Goal: Task Accomplishment & Management: Manage account settings

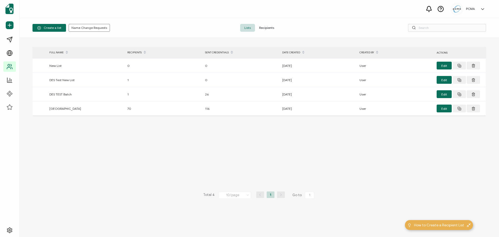
click at [270, 27] on span "Recipients" at bounding box center [266, 28] width 23 height 8
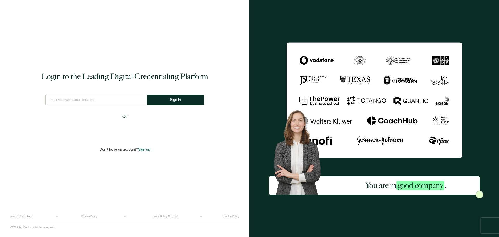
click at [86, 100] on input "text" at bounding box center [95, 100] width 101 height 10
type input "[EMAIL_ADDRESS][DOMAIN_NAME]"
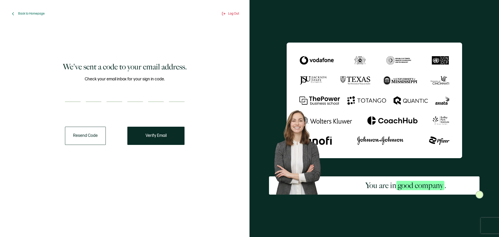
click at [69, 101] on input "number" at bounding box center [73, 97] width 16 height 10
click at [72, 98] on input "number" at bounding box center [73, 97] width 16 height 10
paste input "1"
type input "1"
type input "6"
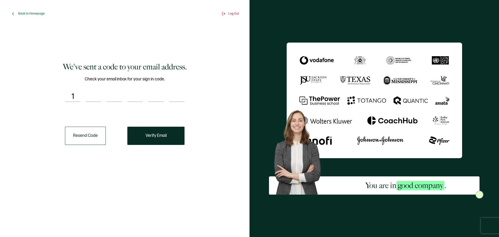
type input "2"
type input "3"
type input "2"
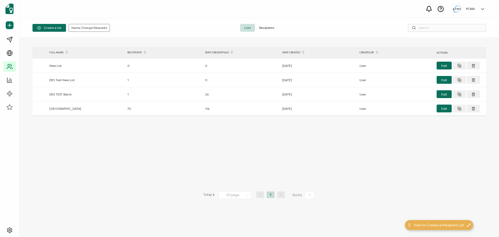
click at [268, 22] on div "Create a list Name Change Requests Lists Recipients" at bounding box center [259, 27] width 480 height 19
click at [268, 27] on span "Recipients" at bounding box center [266, 28] width 23 height 8
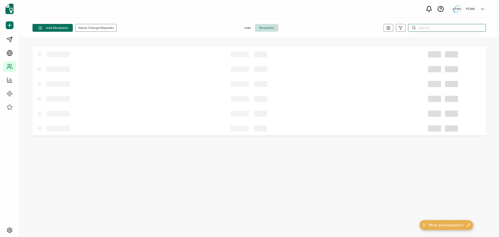
click at [434, 25] on input "text" at bounding box center [447, 28] width 78 height 8
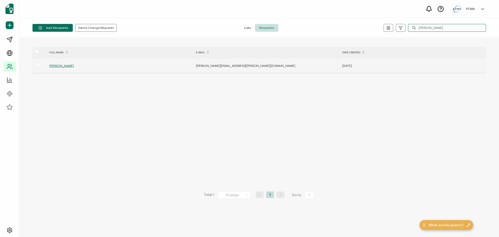
type input "[PERSON_NAME]"
click at [62, 66] on span "[PERSON_NAME]" at bounding box center [61, 66] width 24 height 4
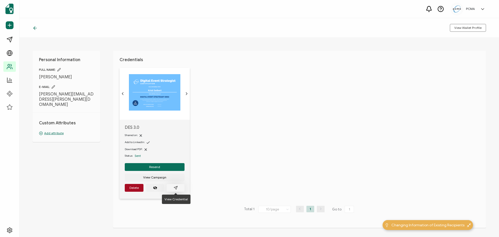
click at [178, 189] on button "button" at bounding box center [176, 188] width 18 height 8
click at [133, 185] on button "Delete" at bounding box center [134, 188] width 19 height 8
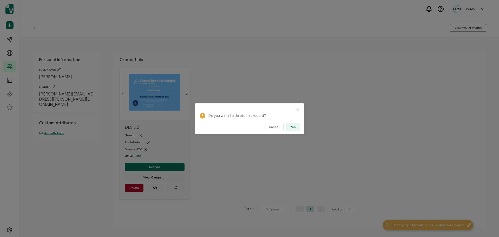
click at [293, 125] on span "Yes" at bounding box center [292, 126] width 5 height 3
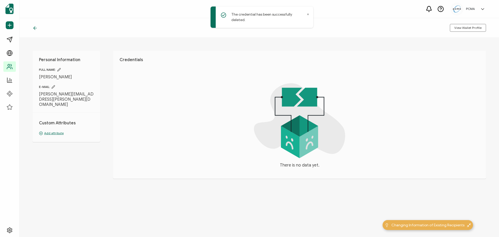
click at [36, 29] on icon at bounding box center [34, 27] width 5 height 5
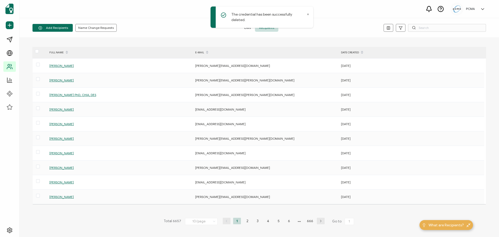
click at [128, 16] on div "PCMA [PERSON_NAME] [EMAIL_ADDRESS][DOMAIN_NAME] ID: 71983614 PCMA PCMA Create O…" at bounding box center [259, 9] width 480 height 18
